Goal: Information Seeking & Learning: Find specific page/section

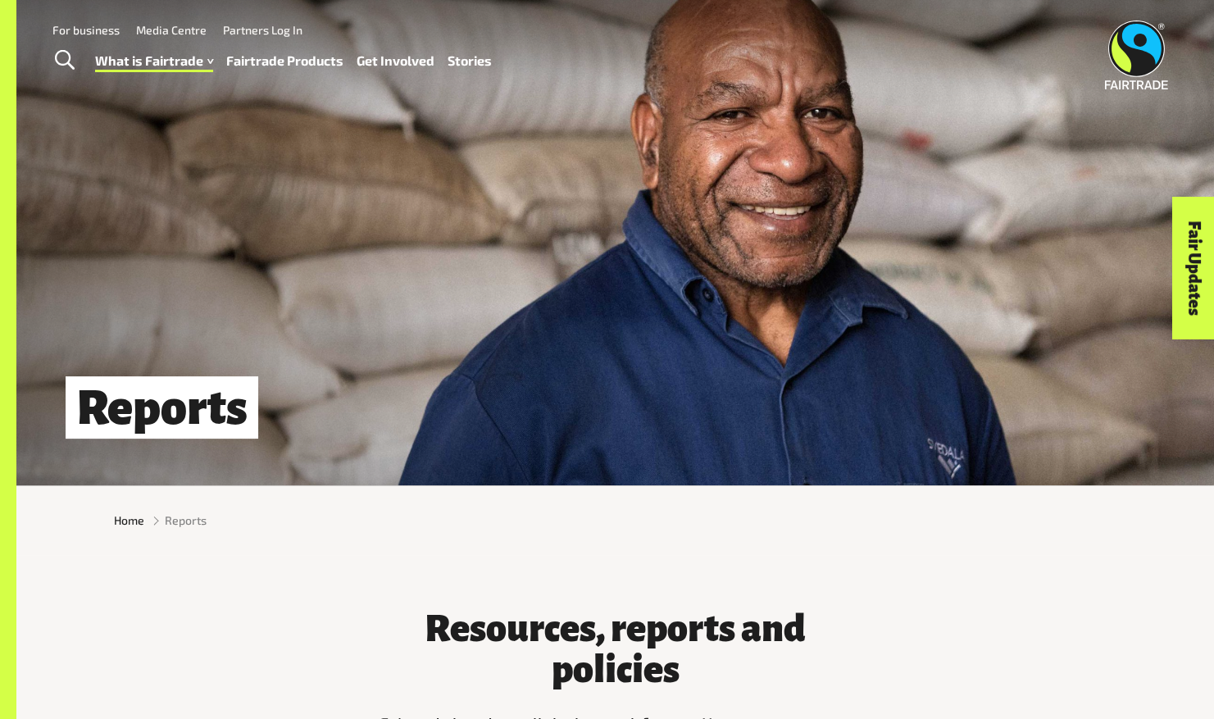
click at [266, 60] on link "Fairtrade Products" at bounding box center [284, 61] width 117 height 24
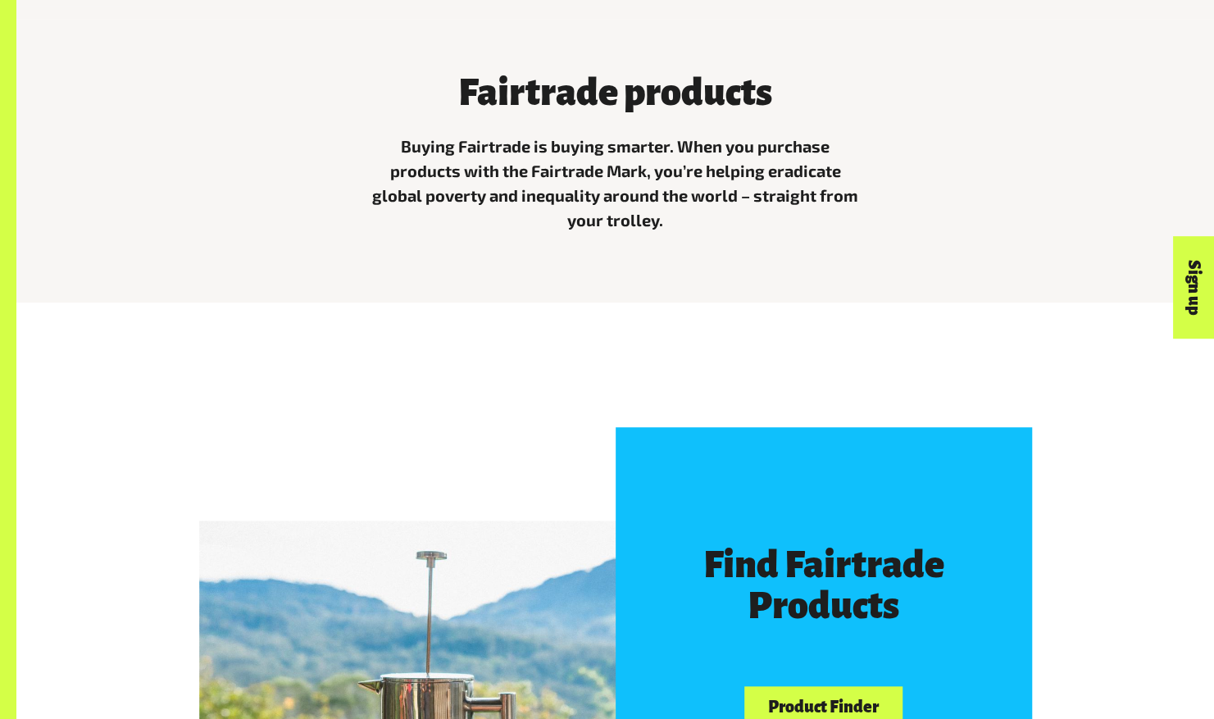
scroll to position [730, 0]
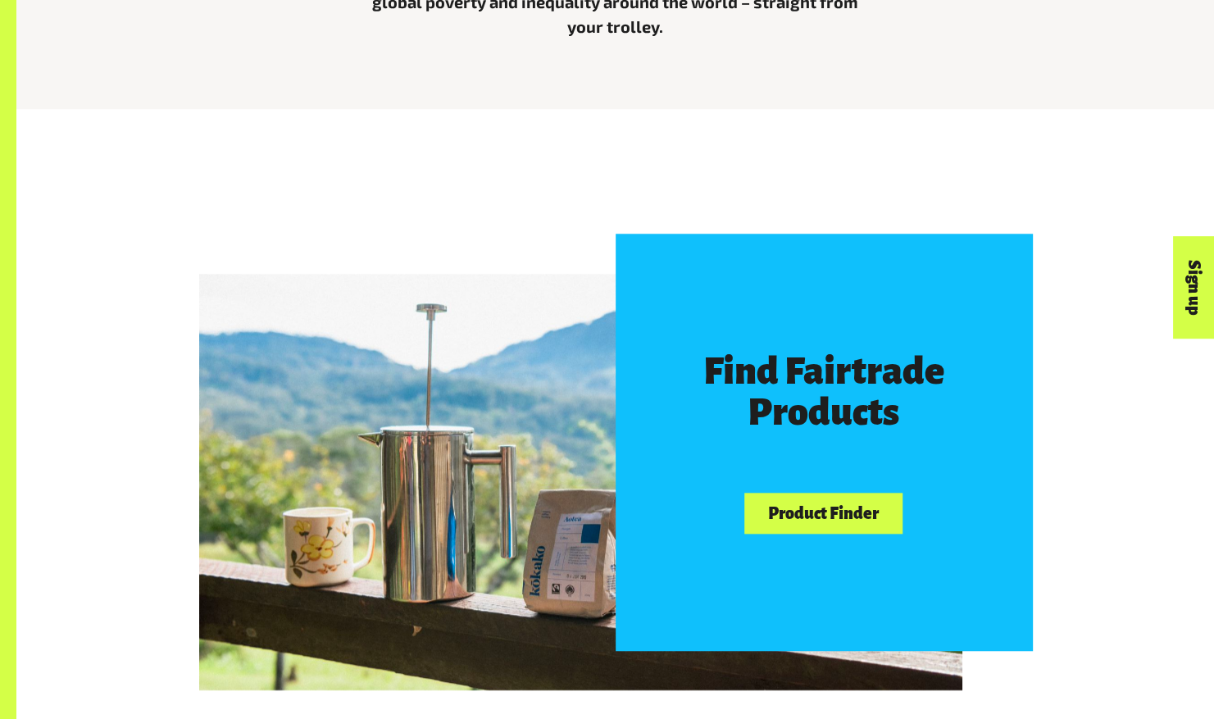
click at [830, 525] on link "Product Finder" at bounding box center [822, 514] width 157 height 42
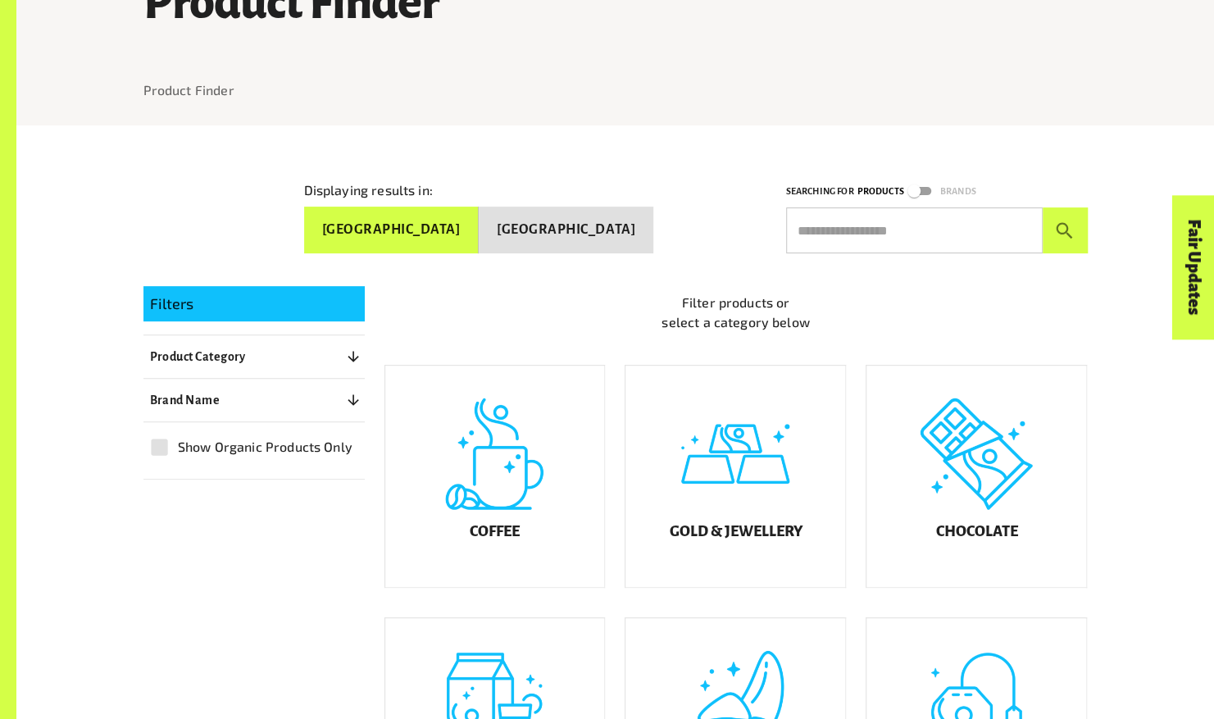
scroll to position [174, 0]
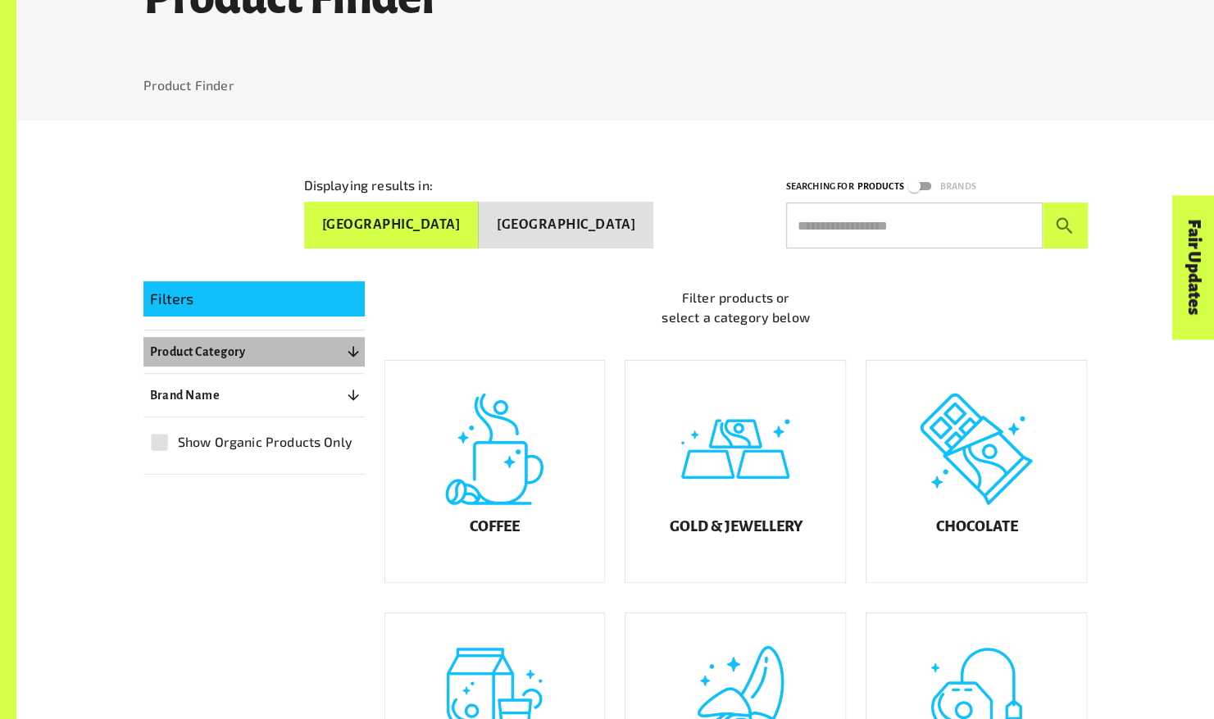
click at [348, 353] on icon "button" at bounding box center [353, 352] width 16 height 16
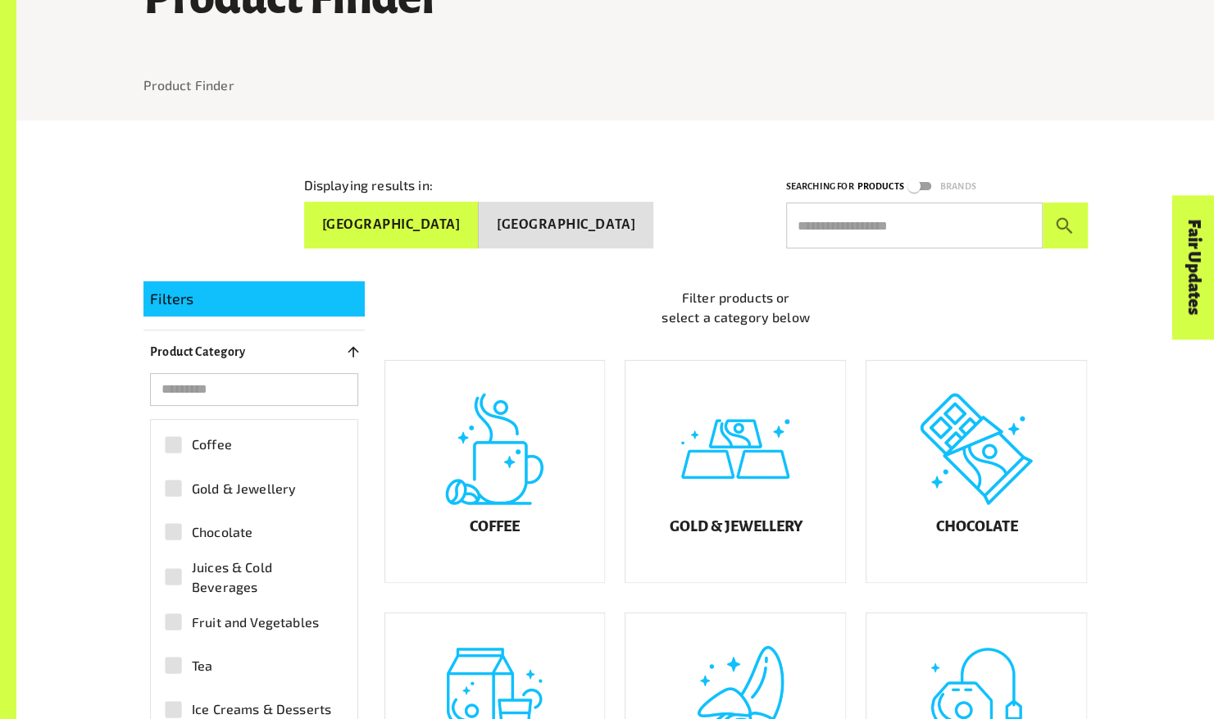
click at [252, 391] on input "search" at bounding box center [254, 389] width 208 height 33
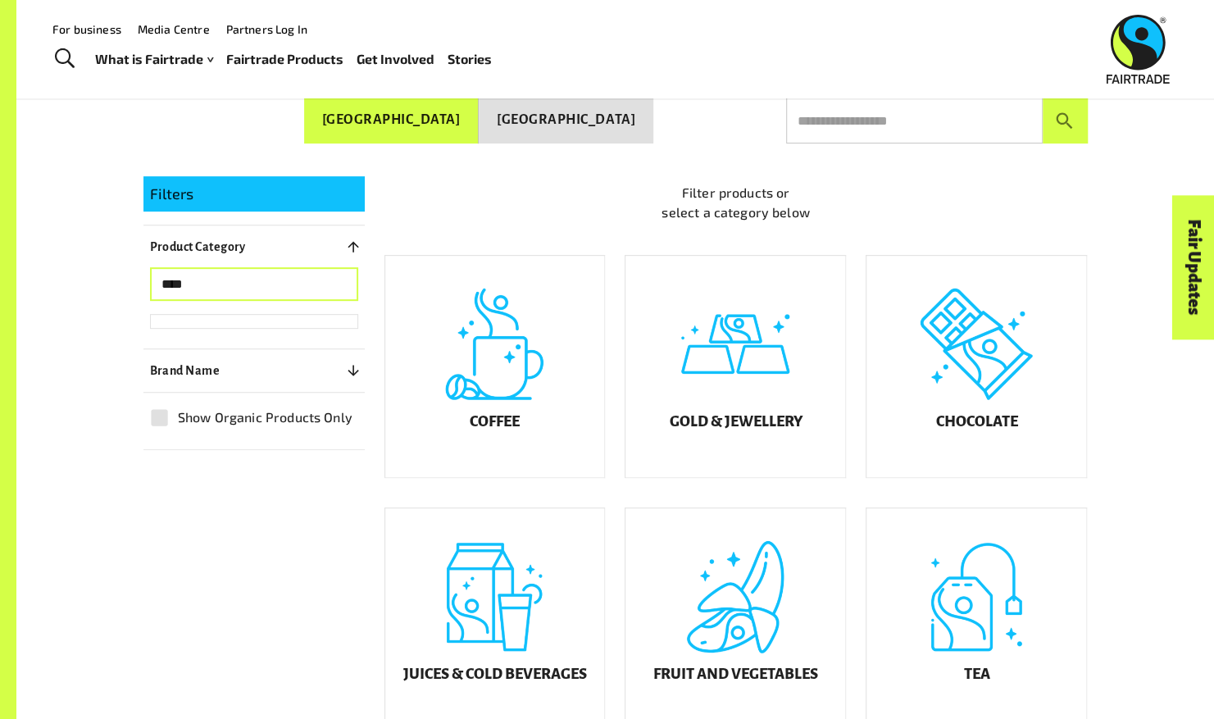
scroll to position [277, 0]
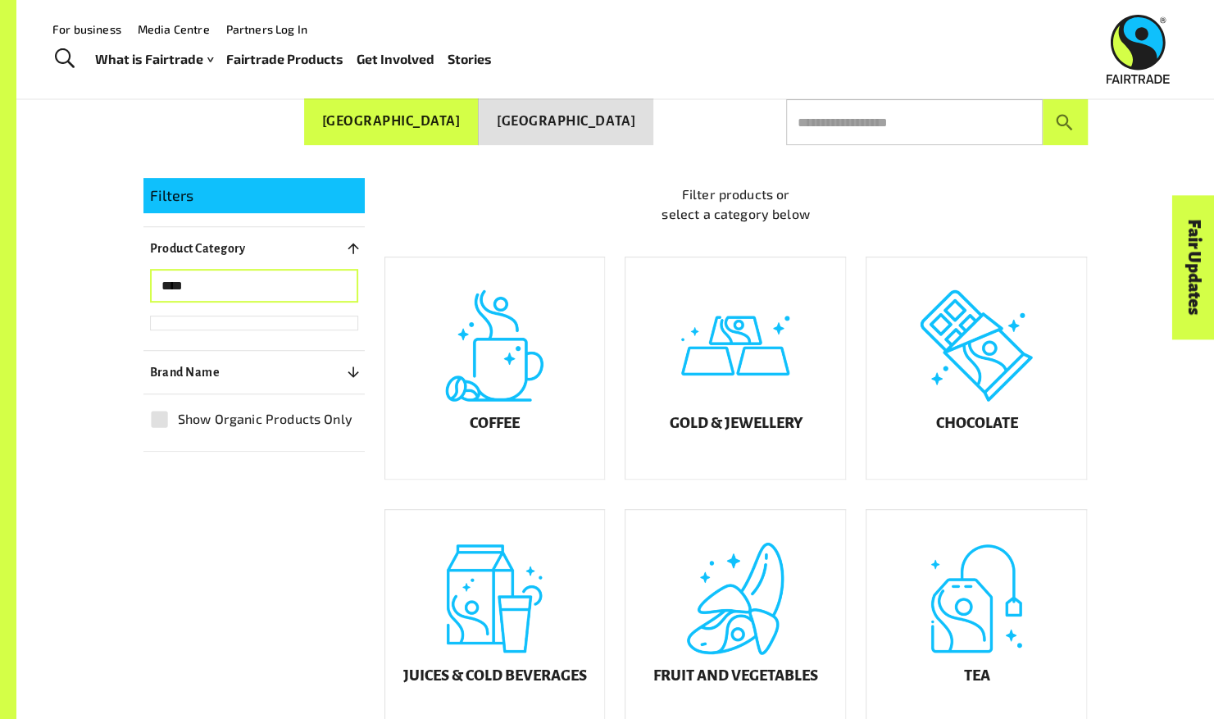
click at [344, 287] on input "****" at bounding box center [254, 286] width 208 height 33
type input "*"
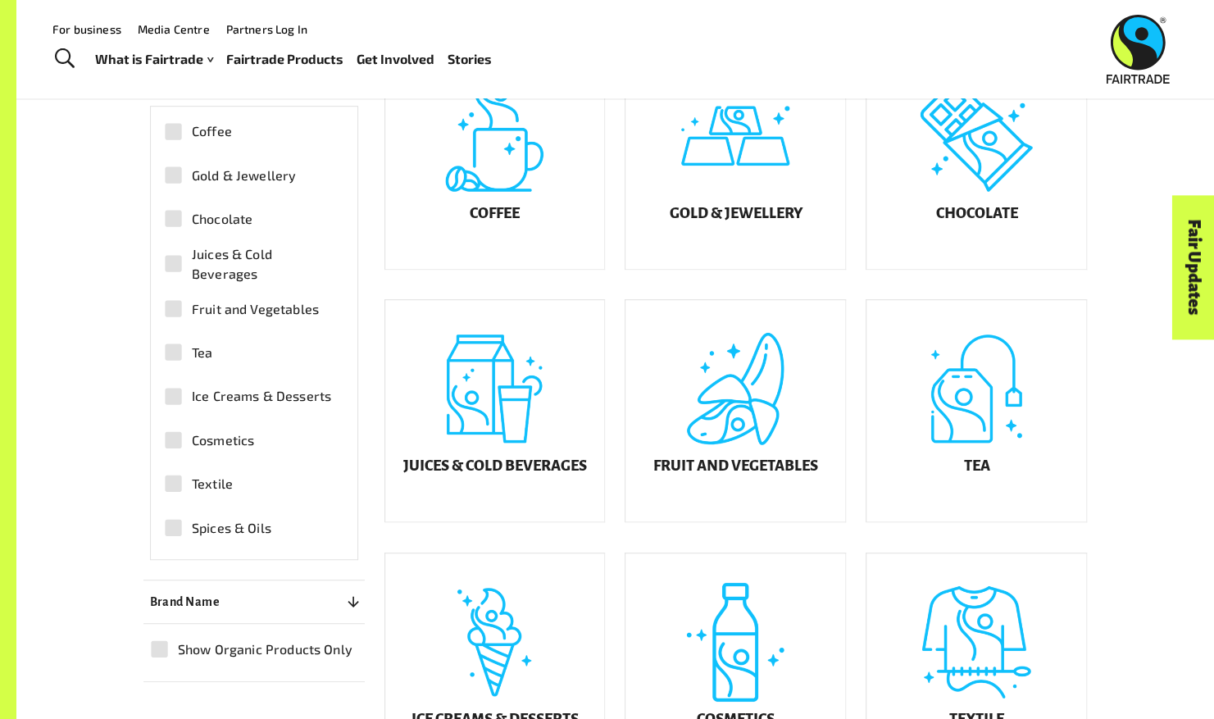
scroll to position [227, 0]
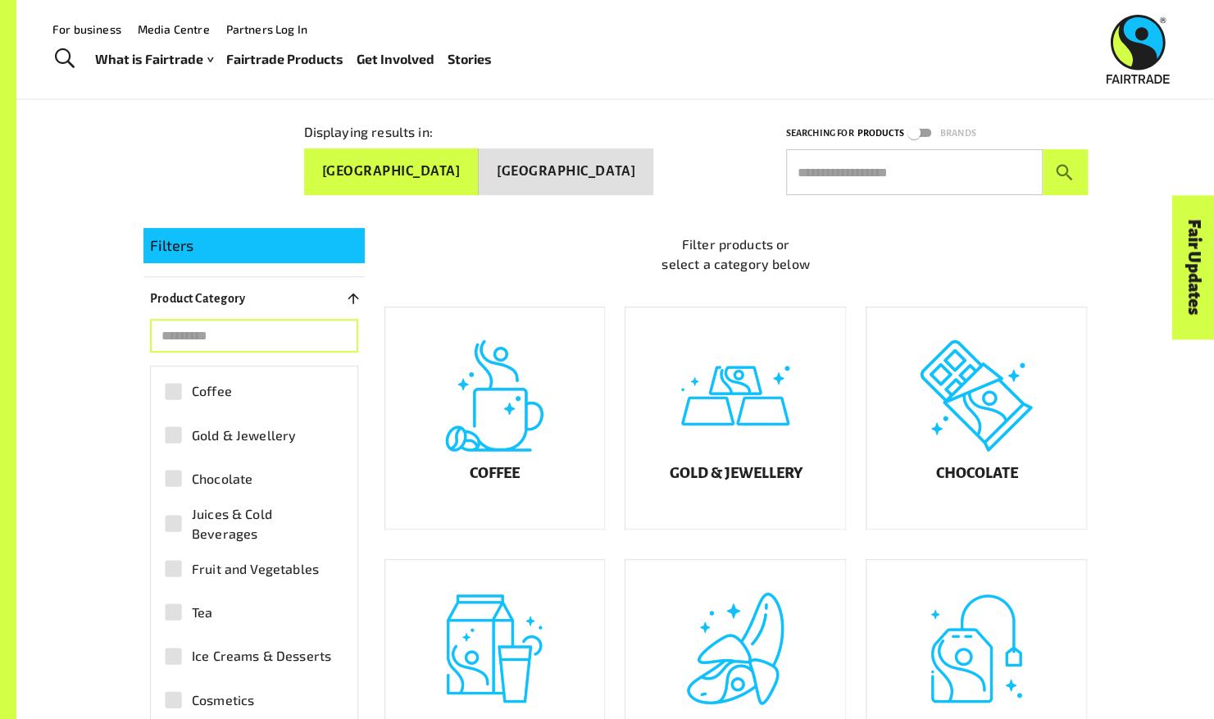
click at [918, 176] on input "text" at bounding box center [914, 172] width 257 height 46
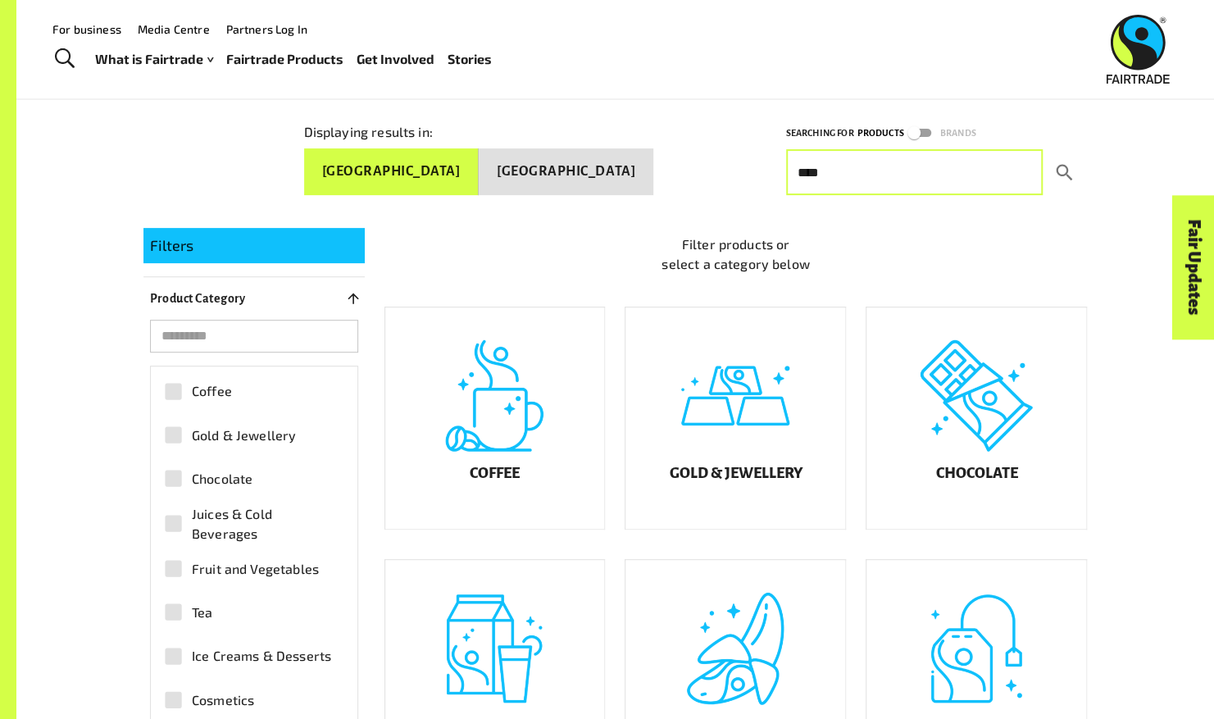
type input "****"
click at [1057, 173] on icon "submit" at bounding box center [1065, 173] width 22 height 22
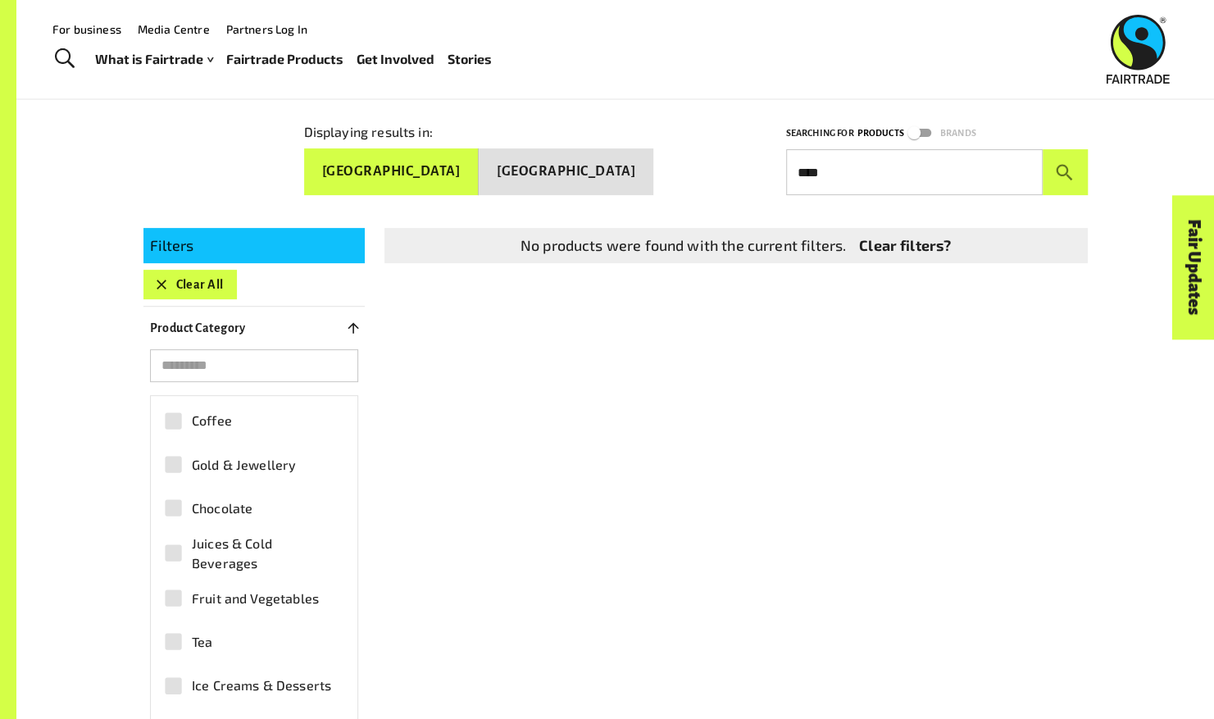
click at [190, 282] on button "Clear All" at bounding box center [189, 285] width 93 height 30
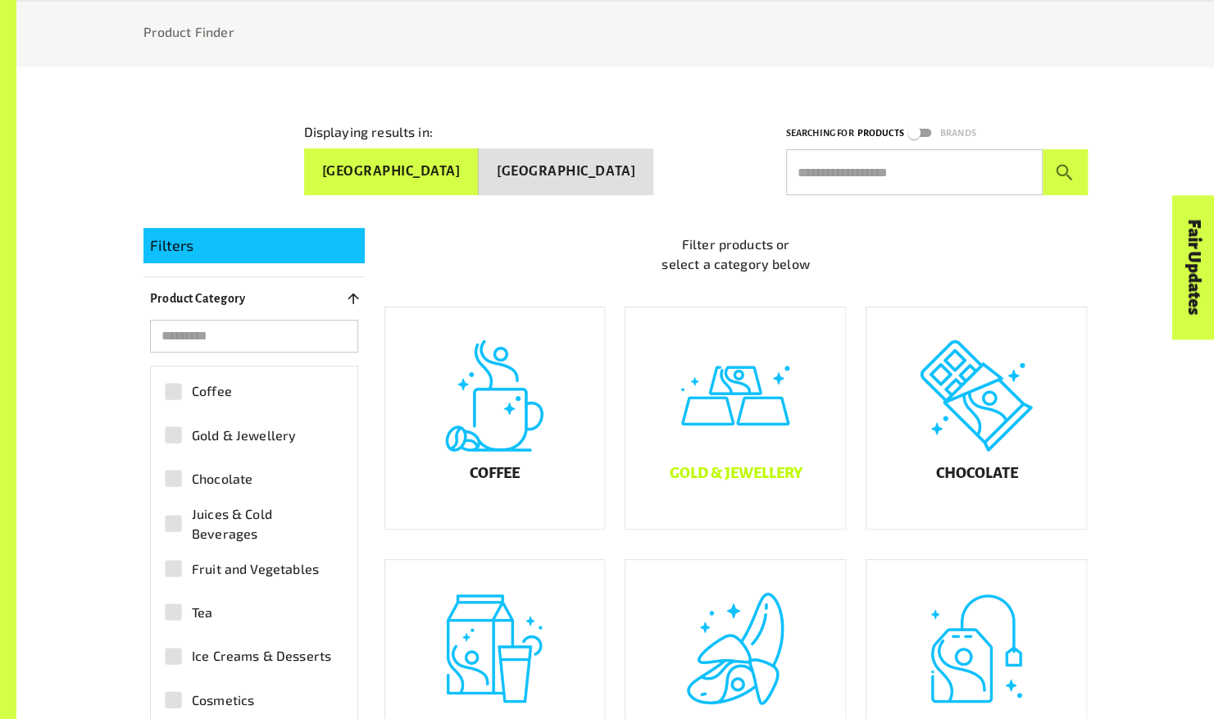
scroll to position [298, 0]
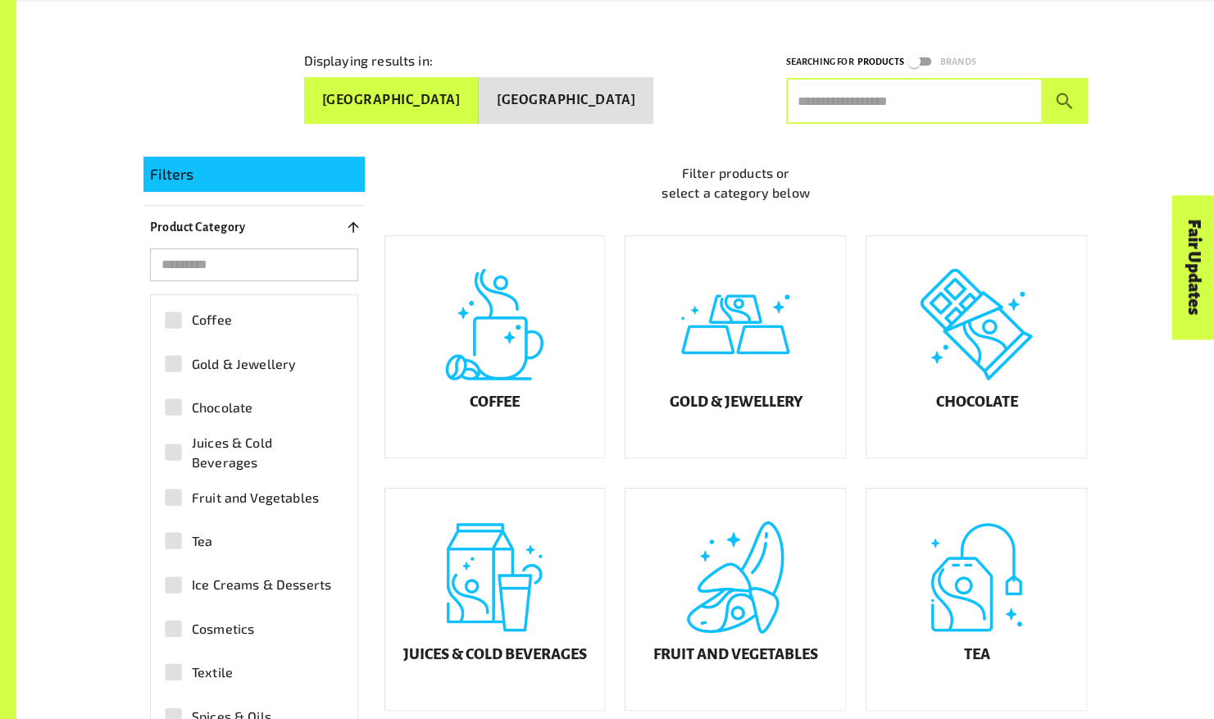
click at [907, 97] on input "text" at bounding box center [914, 101] width 257 height 46
type input "****"
click at [1069, 98] on icon "submit" at bounding box center [1065, 101] width 22 height 22
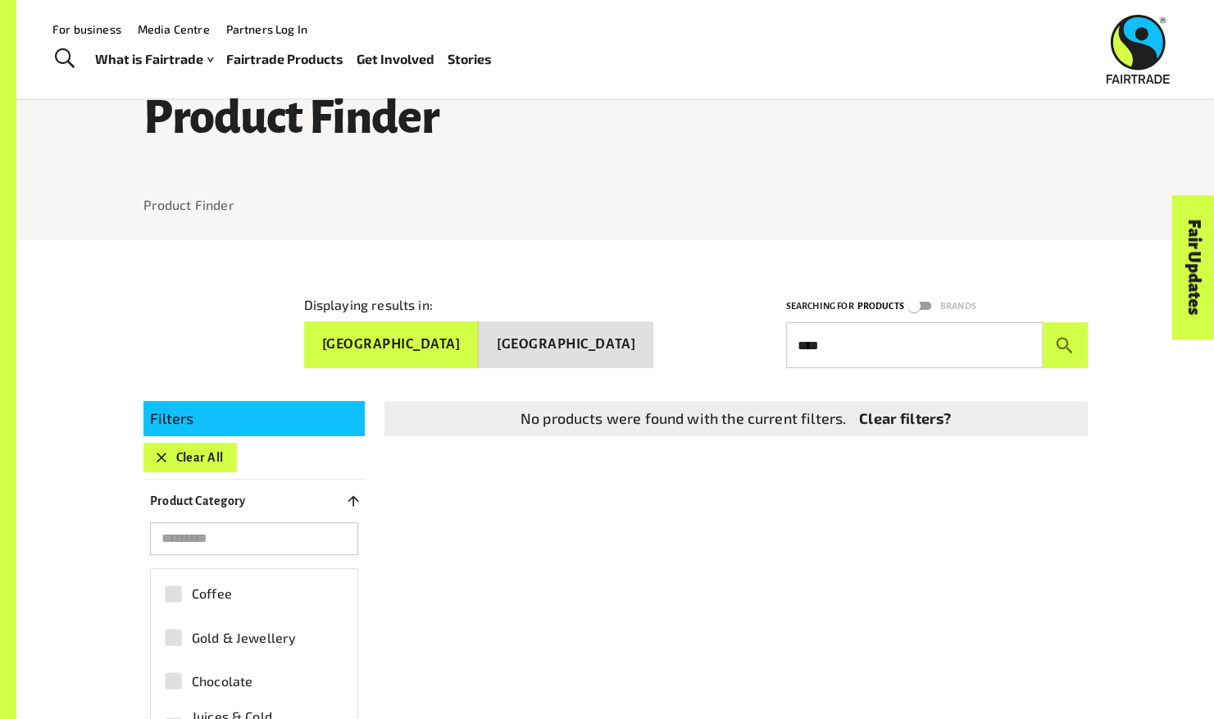
scroll to position [0, 0]
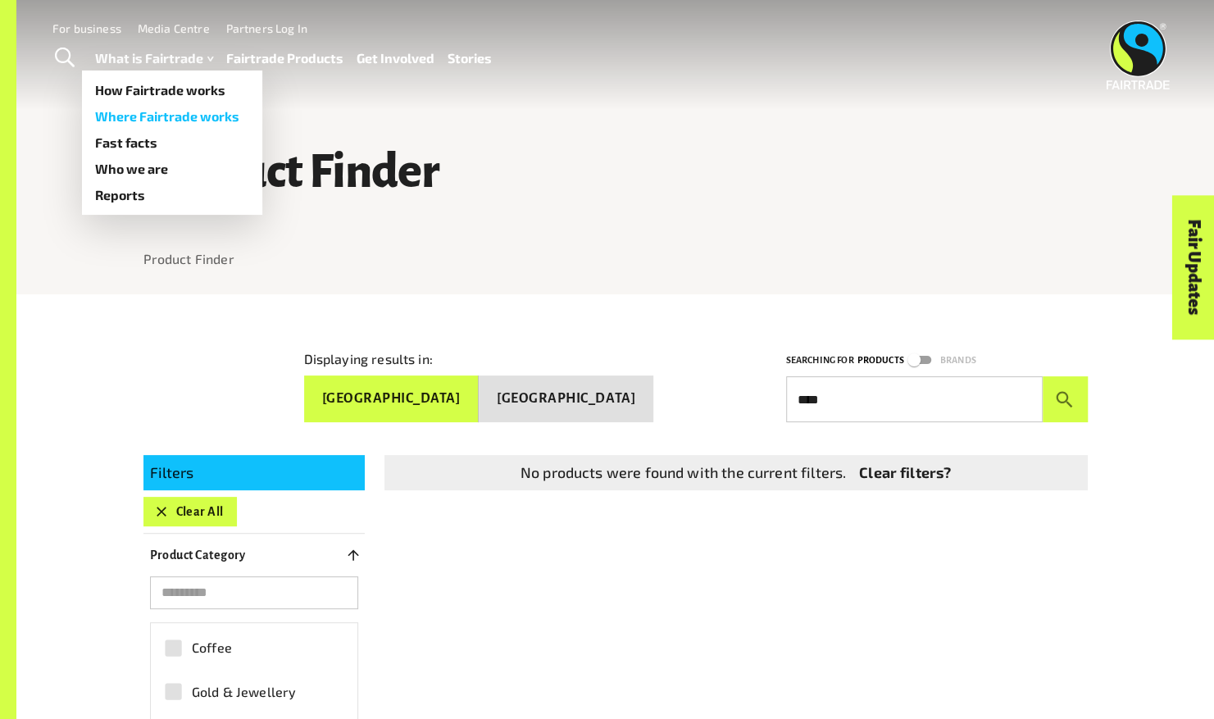
click at [153, 115] on link "Where Fairtrade works" at bounding box center [172, 116] width 180 height 26
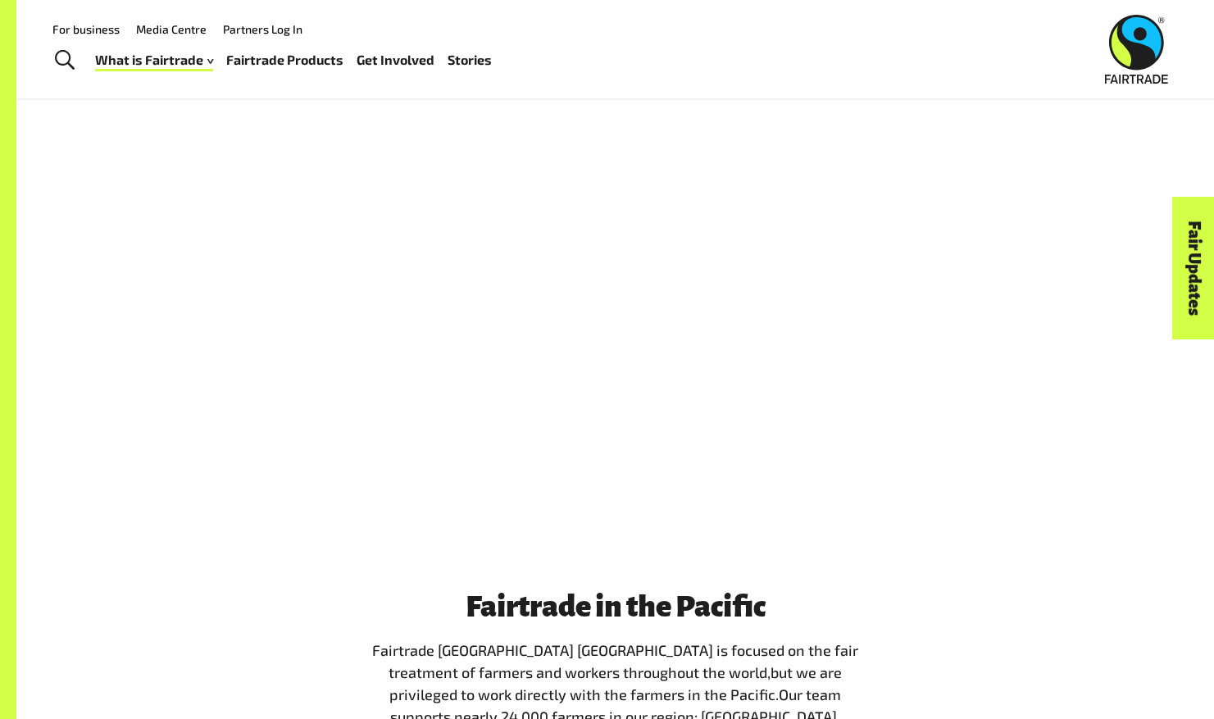
scroll to position [1069, 0]
